Goal: Task Accomplishment & Management: Manage account settings

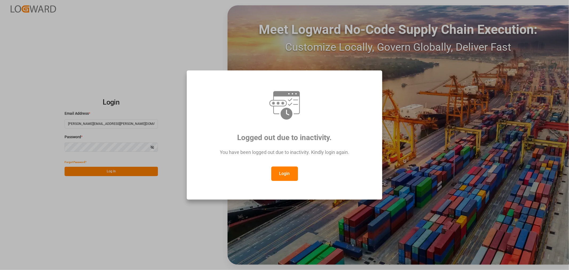
click at [289, 173] on button "Login" at bounding box center [284, 174] width 27 height 14
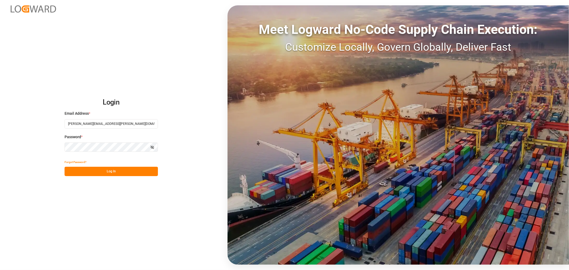
click at [106, 171] on button "Log In" at bounding box center [111, 171] width 93 height 9
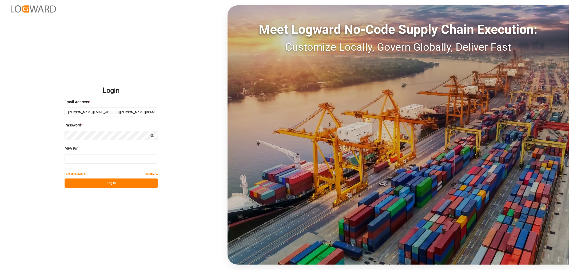
click at [107, 160] on input at bounding box center [111, 158] width 93 height 9
type input "967324"
click at [108, 181] on button "Log In" at bounding box center [111, 183] width 93 height 9
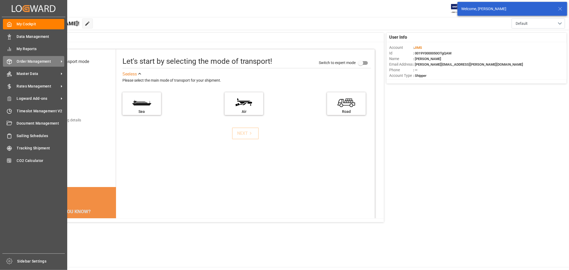
click at [31, 61] on span "Order Management" at bounding box center [38, 62] width 42 height 6
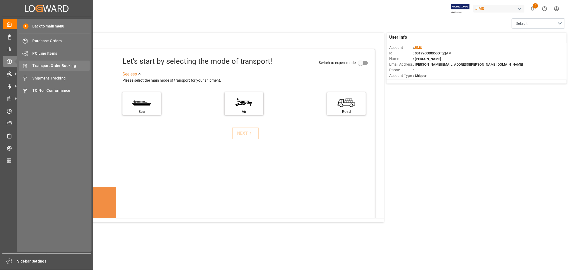
click at [61, 65] on span "Transport Order Booking" at bounding box center [61, 66] width 57 height 6
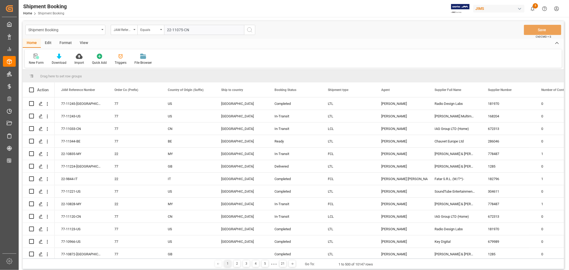
type input "22-11075-CN"
click at [249, 31] on icon "search button" at bounding box center [250, 30] width 6 height 6
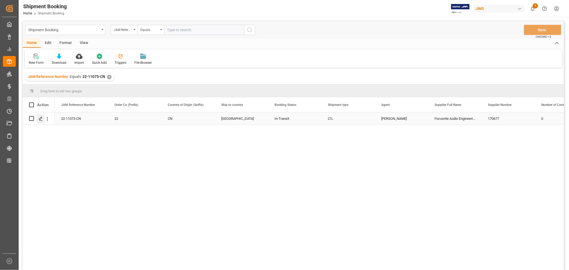
click at [41, 118] on icon "Press SPACE to select this row." at bounding box center [41, 119] width 4 height 4
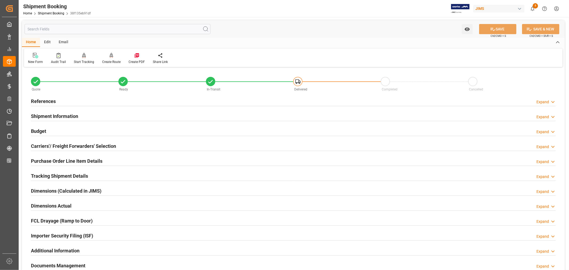
click at [52, 176] on h2 "Tracking Shipment Details" at bounding box center [59, 175] width 57 height 7
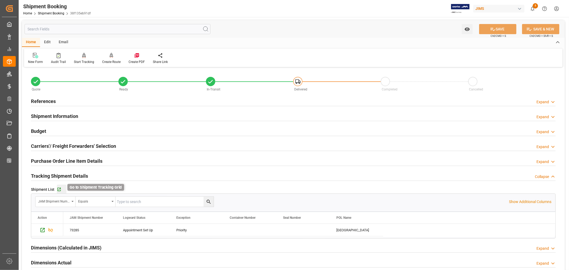
click at [59, 190] on icon "button" at bounding box center [58, 189] width 3 height 3
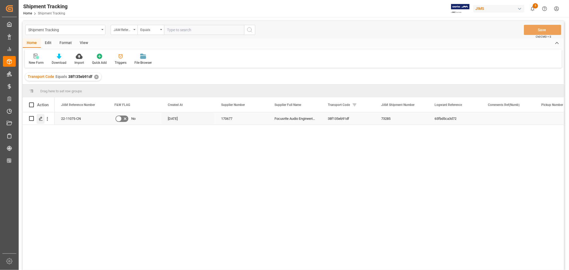
click at [42, 117] on icon "Press SPACE to select this row." at bounding box center [41, 119] width 4 height 4
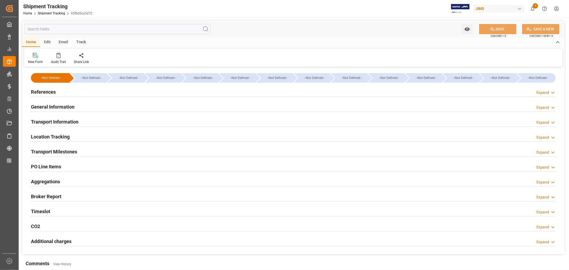
type input "09-29-2025 00:00"
type input "10-01-2025 06:01"
type input "10-01-2025 06:30"
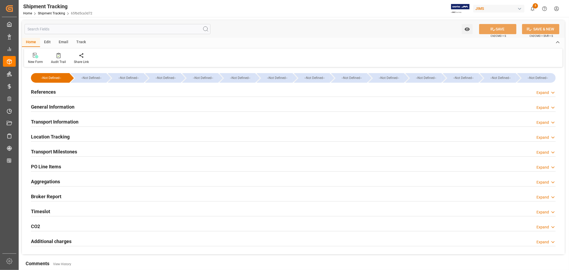
type input "10-01-2025"
type input "10-01-2025 08:53"
click at [68, 152] on h2 "Transport Milestones" at bounding box center [54, 151] width 46 height 7
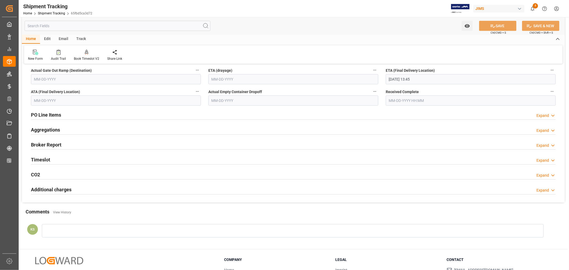
scroll to position [237, 0]
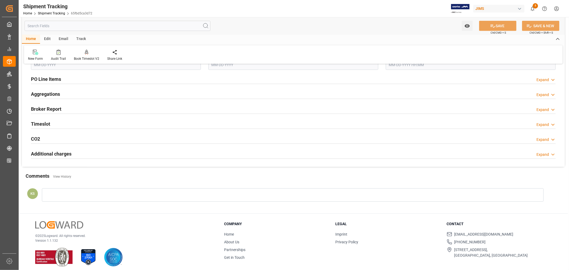
click at [56, 125] on div "Timeslot Expand" at bounding box center [293, 124] width 525 height 10
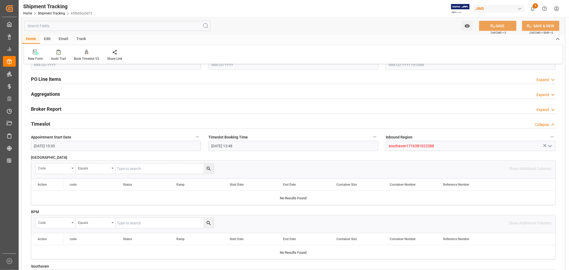
click at [56, 125] on div "Timeslot Collapse" at bounding box center [293, 124] width 525 height 10
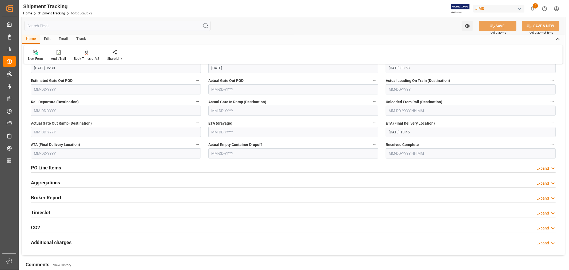
scroll to position [148, 0]
click at [420, 132] on input "10-07-2025 13:45" at bounding box center [471, 132] width 170 height 10
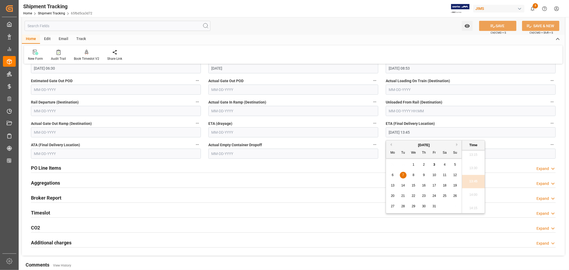
click at [392, 176] on span "6" at bounding box center [393, 175] width 2 height 4
type input "10-06-2025 13:45"
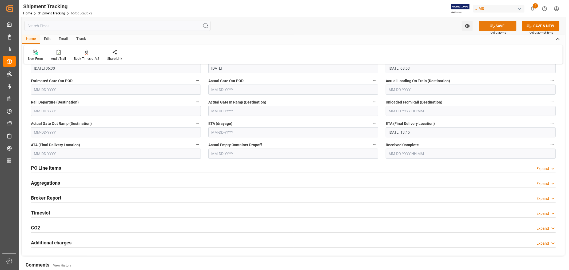
click at [498, 24] on button "SAVE" at bounding box center [497, 26] width 37 height 10
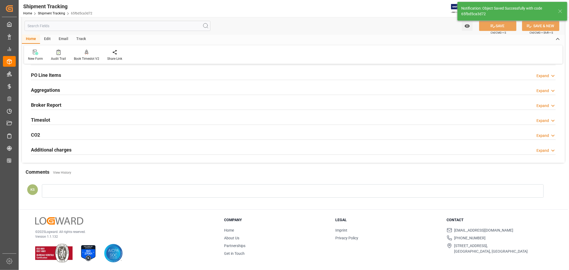
scroll to position [0, 0]
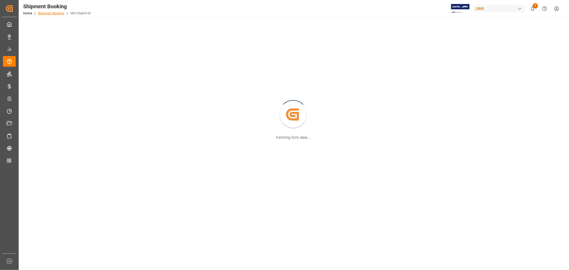
drag, startPoint x: 0, startPoint y: 0, endPoint x: 49, endPoint y: 12, distance: 50.9
click at [49, 12] on link "Shipment Booking" at bounding box center [51, 13] width 26 height 4
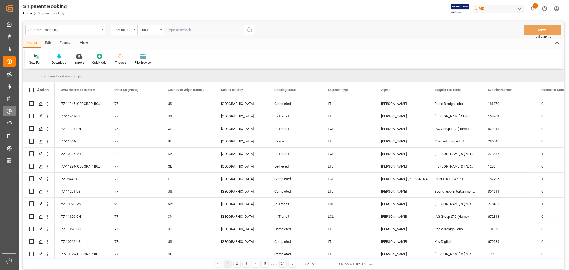
click at [10, 109] on icon at bounding box center [10, 110] width 2 height 2
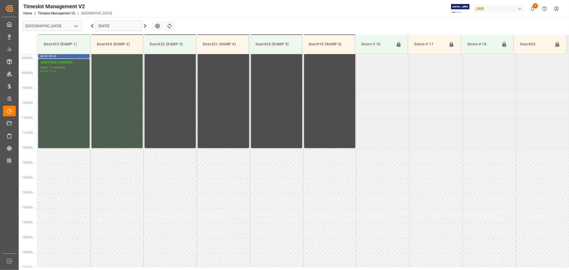
scroll to position [266, 0]
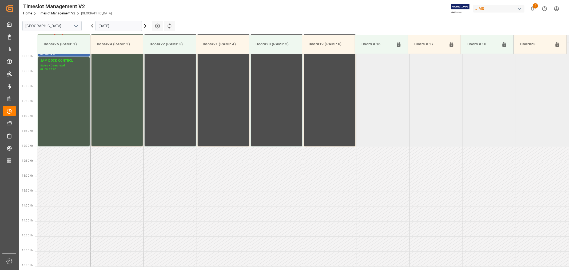
click at [77, 26] on polyline "open menu" at bounding box center [75, 26] width 3 height 2
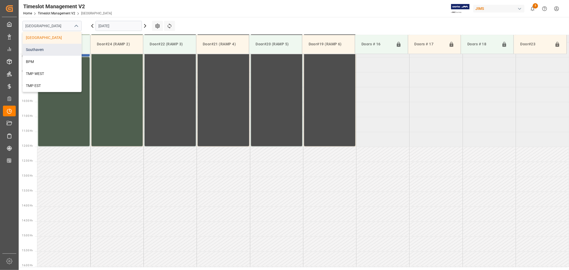
click at [56, 48] on div "Southaven" at bounding box center [52, 50] width 59 height 12
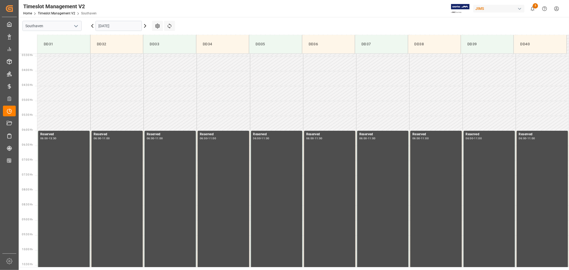
scroll to position [117, 0]
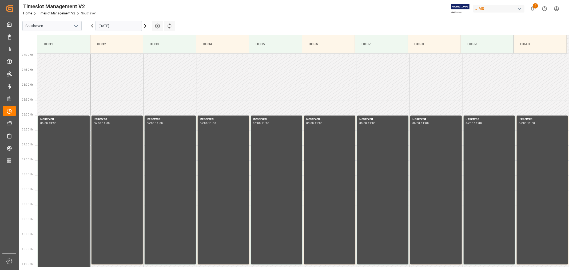
click at [114, 25] on input "[DATE]" at bounding box center [119, 26] width 46 height 10
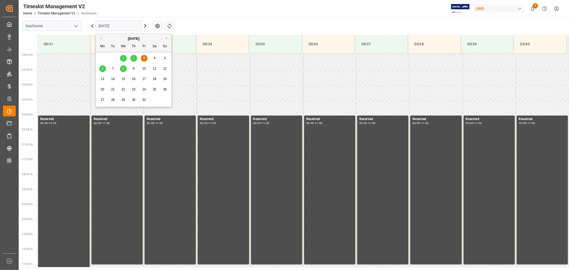
click at [102, 70] on span "6" at bounding box center [103, 69] width 2 height 4
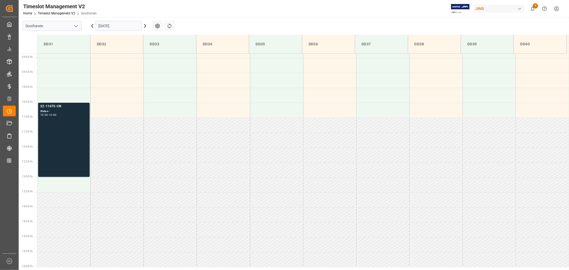
scroll to position [266, 0]
click at [55, 105] on div "22-11075-CN" at bounding box center [63, 105] width 47 height 5
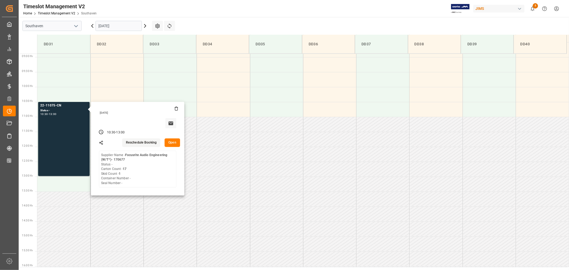
click at [128, 22] on input "[DATE]" at bounding box center [119, 26] width 46 height 10
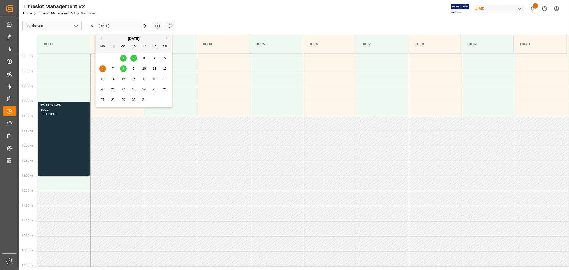
click at [124, 69] on span "8" at bounding box center [124, 69] width 2 height 4
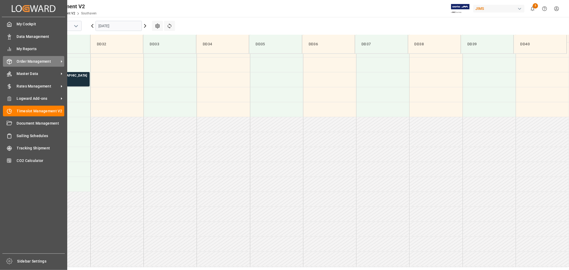
click at [41, 59] on span "Order Management" at bounding box center [38, 62] width 42 height 6
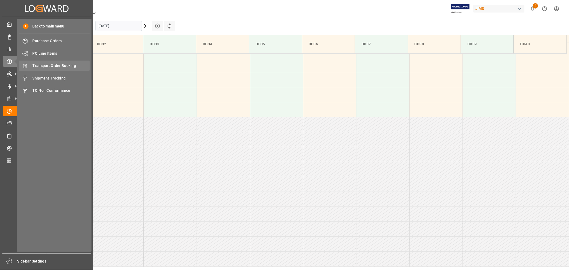
click at [64, 65] on span "Transport Order Booking" at bounding box center [61, 66] width 57 height 6
